Goal: Transaction & Acquisition: Purchase product/service

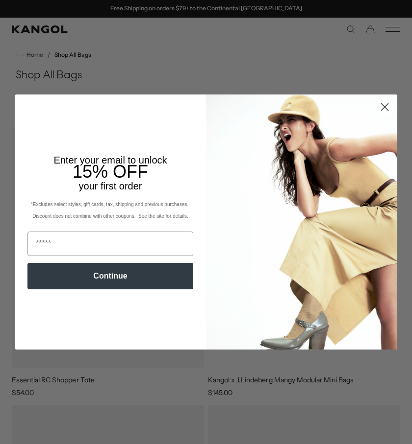
click at [386, 108] on circle "Close dialog" at bounding box center [384, 107] width 16 height 16
